Goal: Navigation & Orientation: Find specific page/section

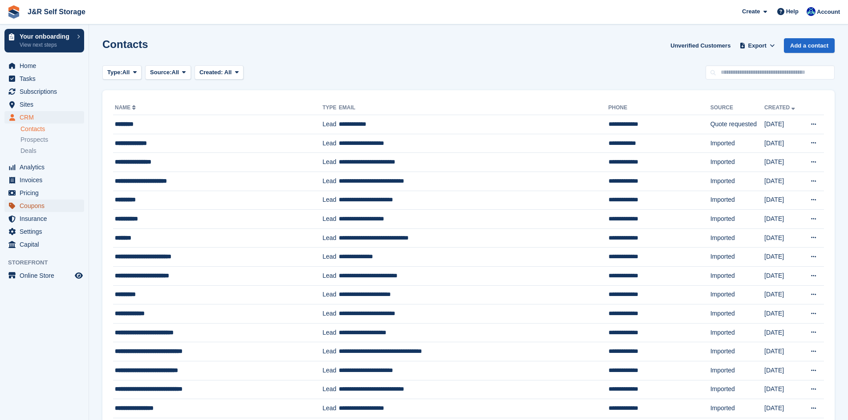
click at [28, 208] on span "Coupons" at bounding box center [46, 206] width 53 height 12
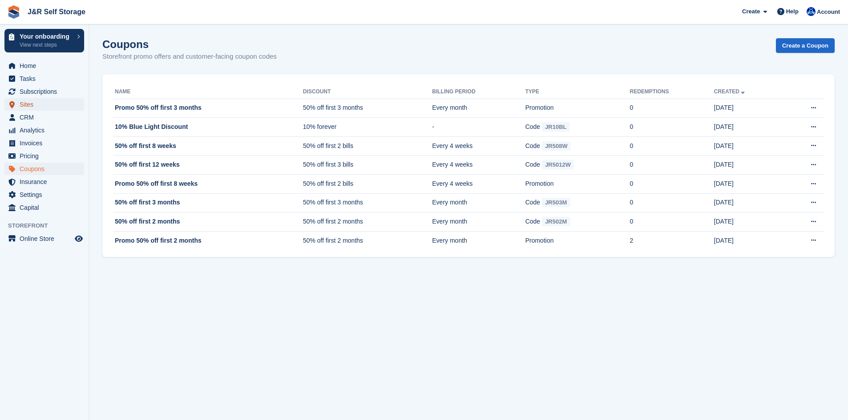
click at [26, 102] on span "Sites" at bounding box center [46, 104] width 53 height 12
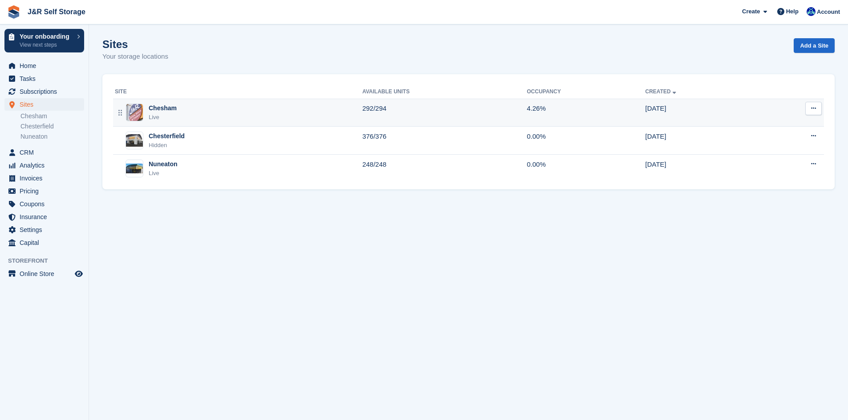
click at [184, 117] on div "Chesham Live" at bounding box center [238, 113] width 247 height 18
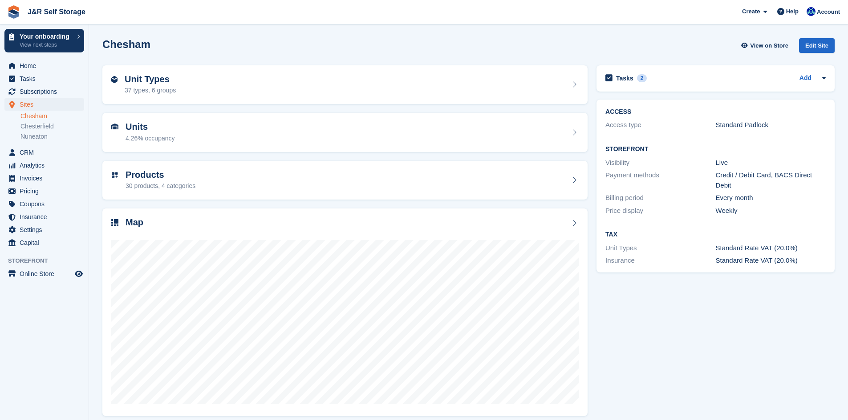
click at [821, 46] on div "Edit Site" at bounding box center [817, 45] width 36 height 15
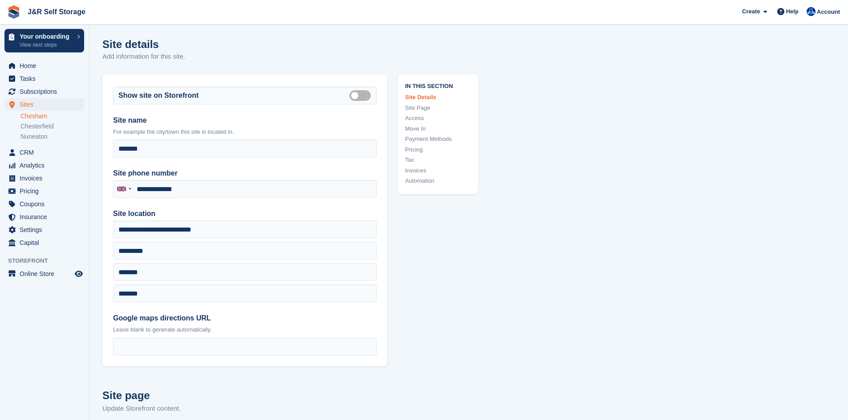
type input "**********"
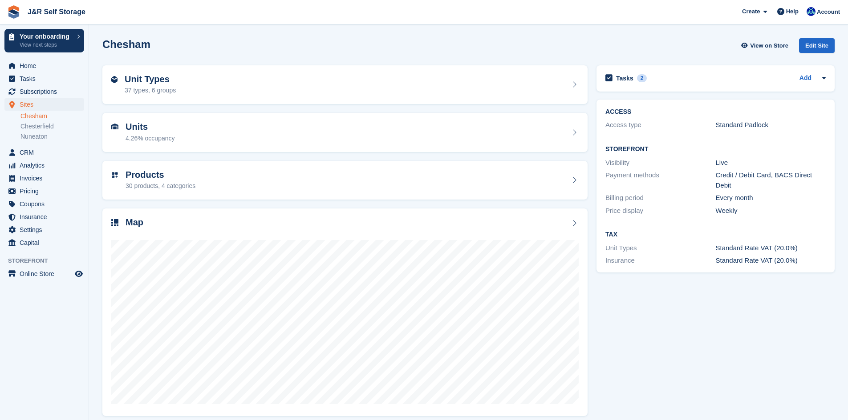
click at [153, 133] on div "Units 4.26% occupancy" at bounding box center [149, 132] width 49 height 21
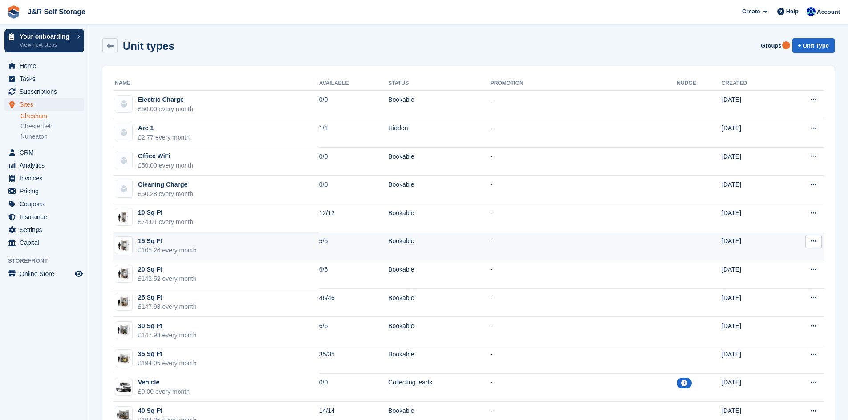
click at [164, 248] on div "£105.26 every month" at bounding box center [167, 250] width 59 height 9
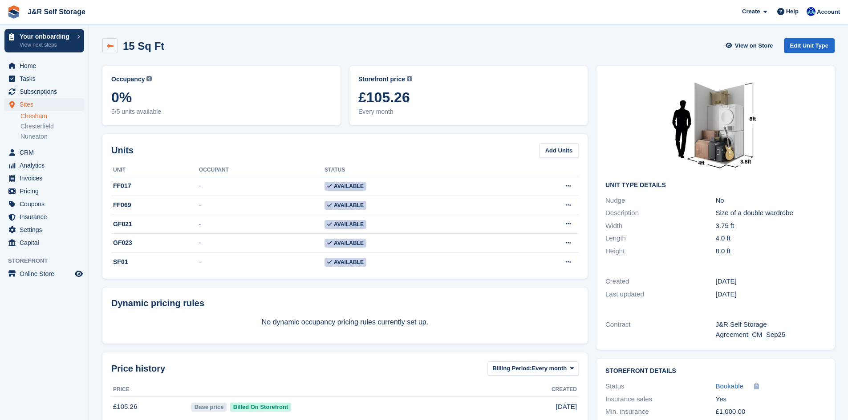
click at [107, 48] on icon at bounding box center [110, 46] width 7 height 7
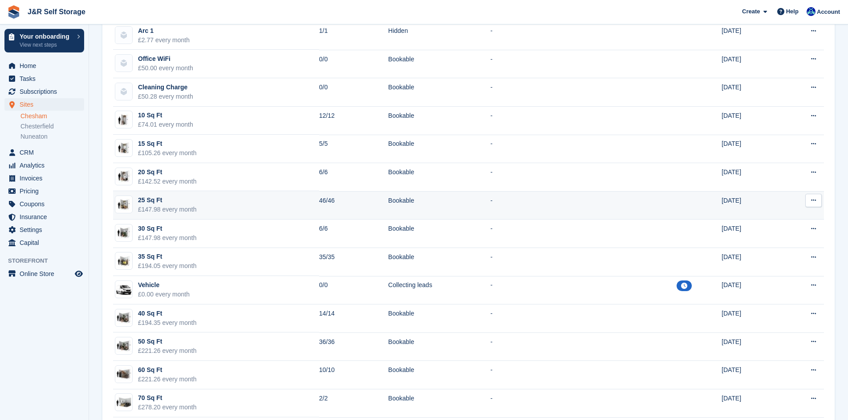
scroll to position [98, 0]
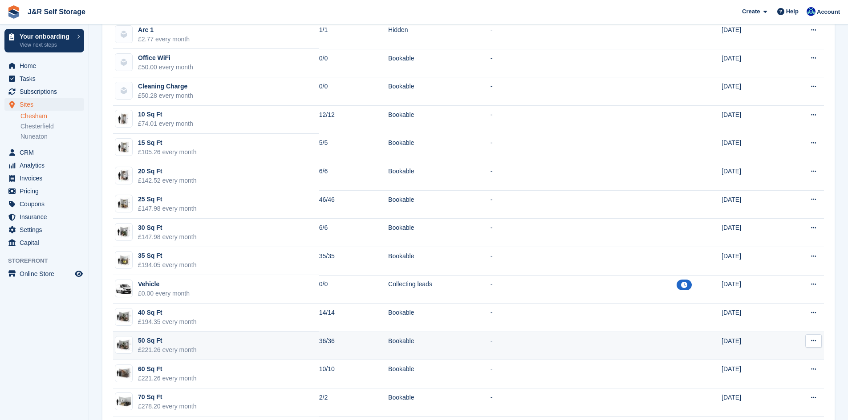
click at [193, 344] on div "50 Sq Ft" at bounding box center [167, 340] width 59 height 9
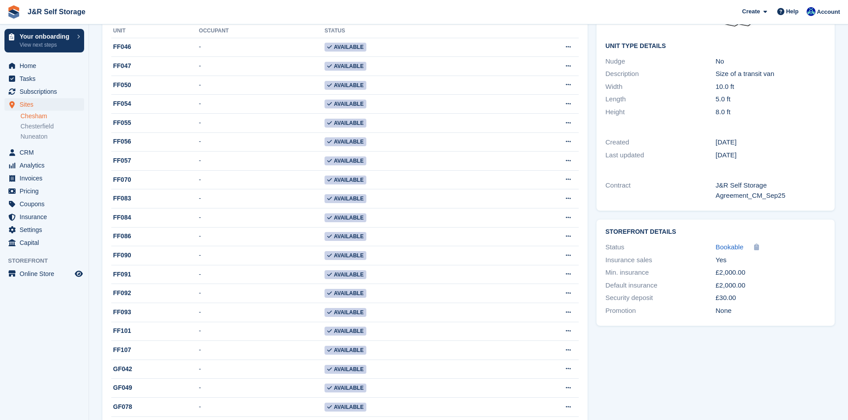
scroll to position [146, 0]
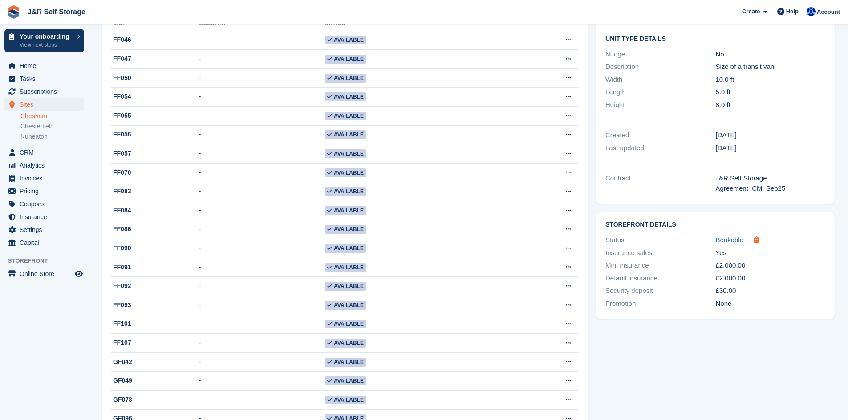
click at [755, 242] on icon at bounding box center [756, 240] width 5 height 7
click at [731, 240] on span "Bookable" at bounding box center [729, 240] width 28 height 8
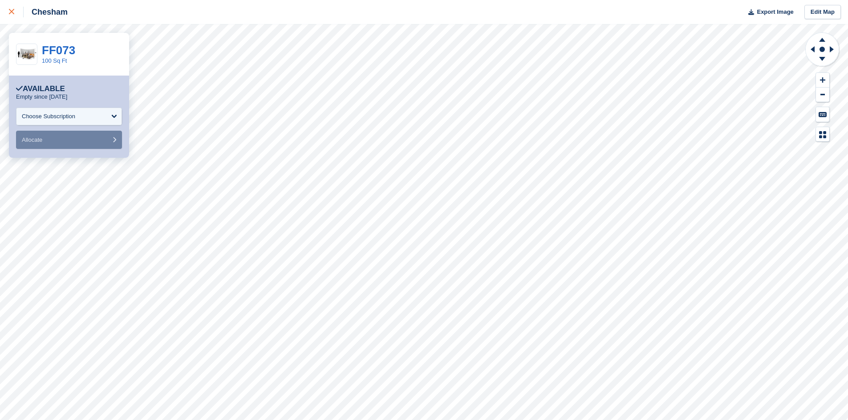
drag, startPoint x: 0, startPoint y: 0, endPoint x: 12, endPoint y: 11, distance: 16.4
click at [12, 11] on icon at bounding box center [11, 11] width 5 height 5
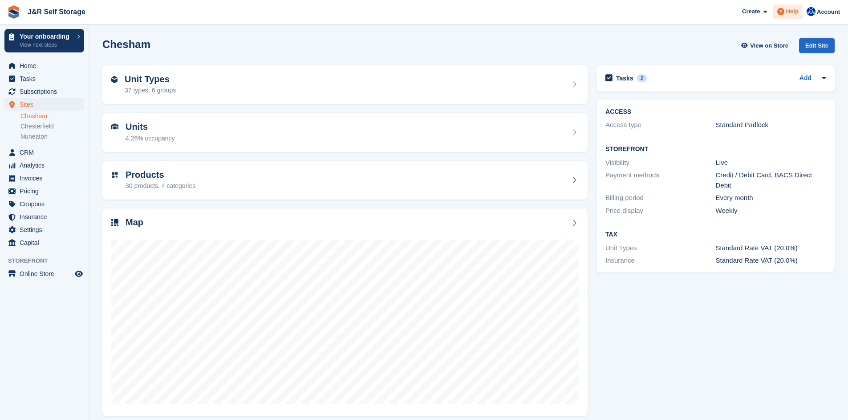
click at [796, 11] on span "Help" at bounding box center [792, 11] width 12 height 9
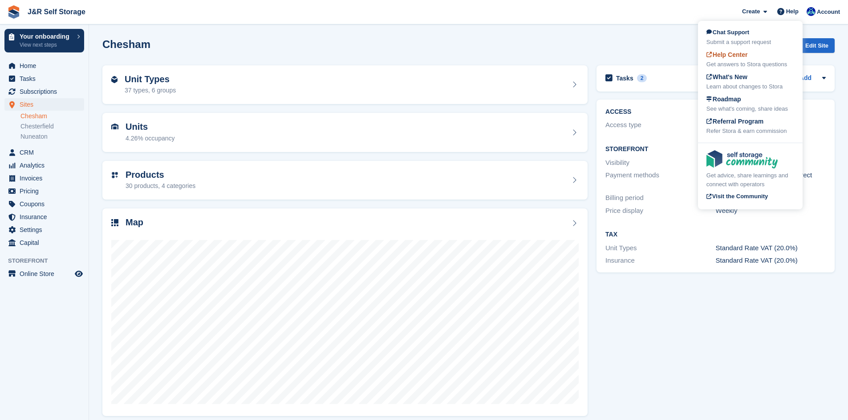
click at [732, 57] on span "Help Center" at bounding box center [726, 54] width 41 height 7
